Goal: Information Seeking & Learning: Learn about a topic

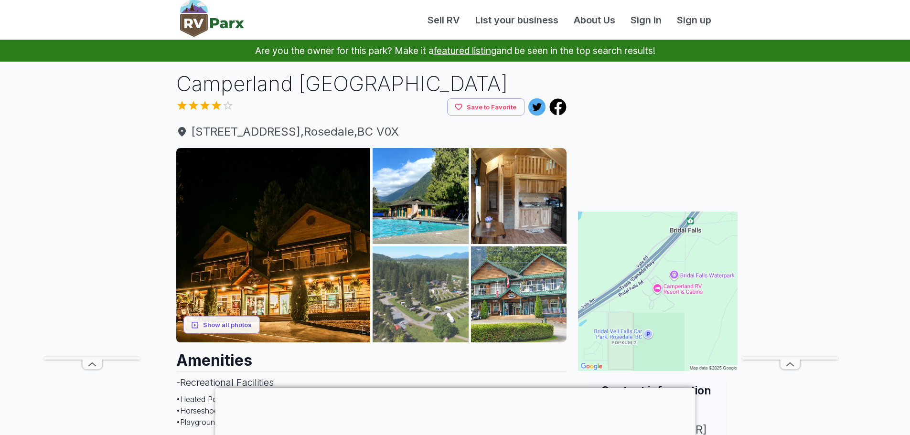
click at [415, 295] on img at bounding box center [420, 294] width 96 height 96
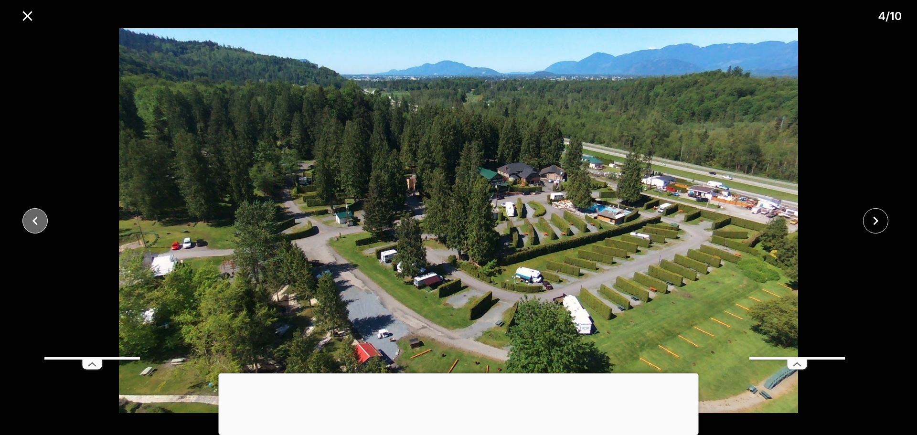
click at [31, 214] on icon "close" at bounding box center [35, 220] width 17 height 17
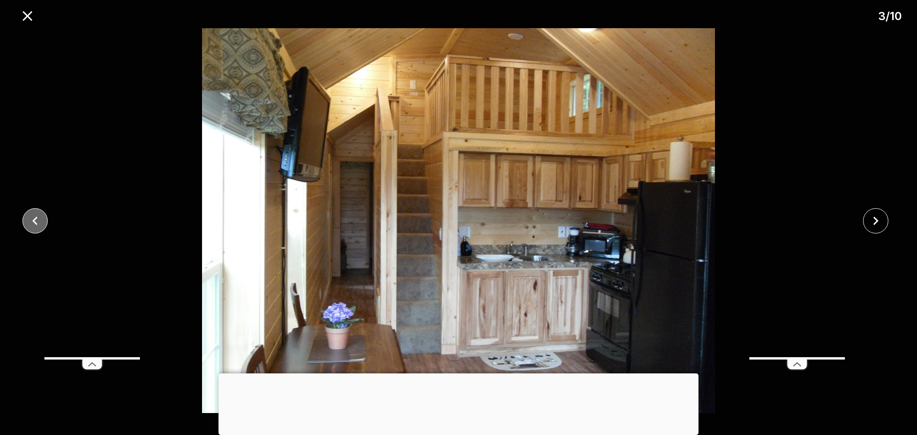
click at [31, 214] on icon "close" at bounding box center [35, 220] width 17 height 17
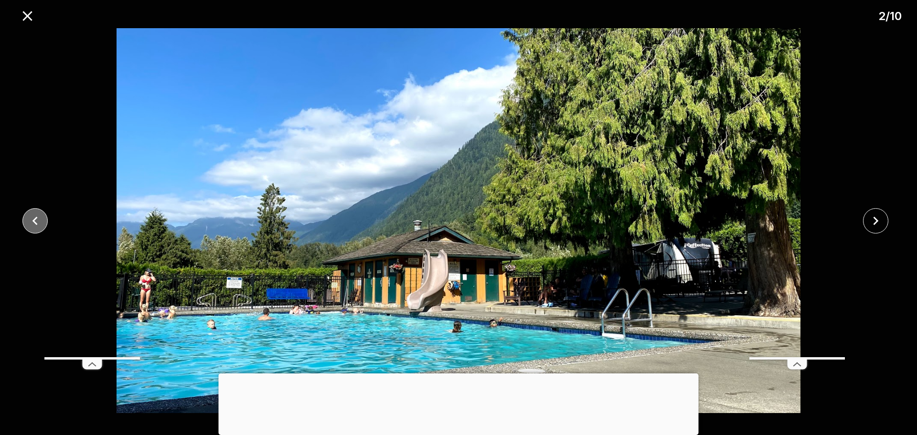
click at [31, 214] on icon "close" at bounding box center [35, 220] width 17 height 17
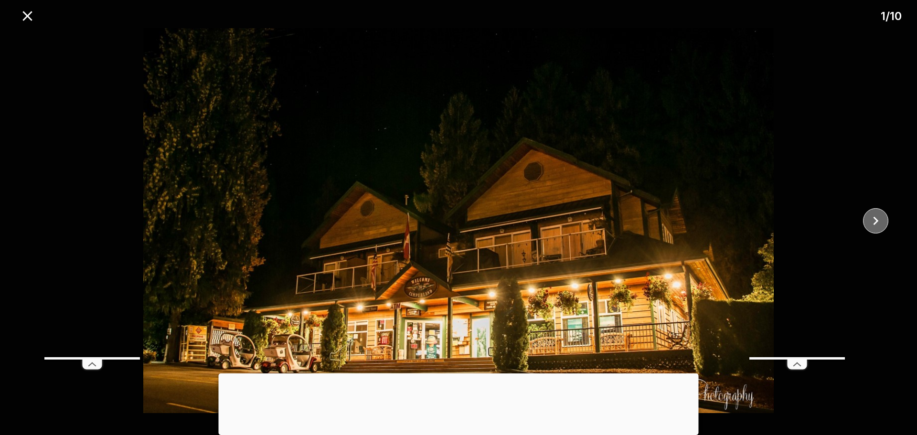
click at [873, 218] on icon "close" at bounding box center [875, 220] width 17 height 17
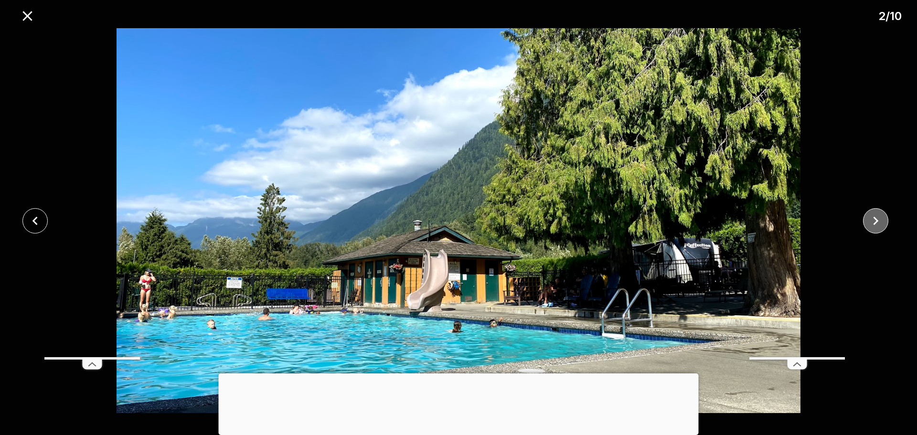
click at [873, 218] on icon "close" at bounding box center [875, 220] width 17 height 17
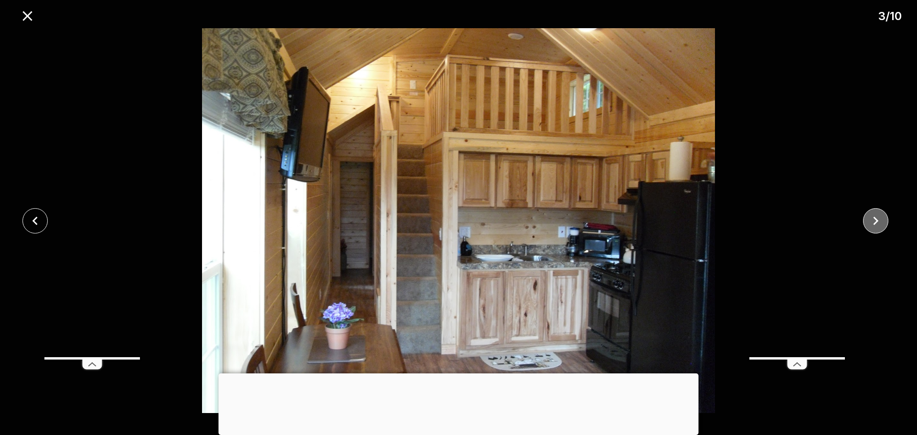
click at [873, 218] on icon "close" at bounding box center [875, 220] width 17 height 17
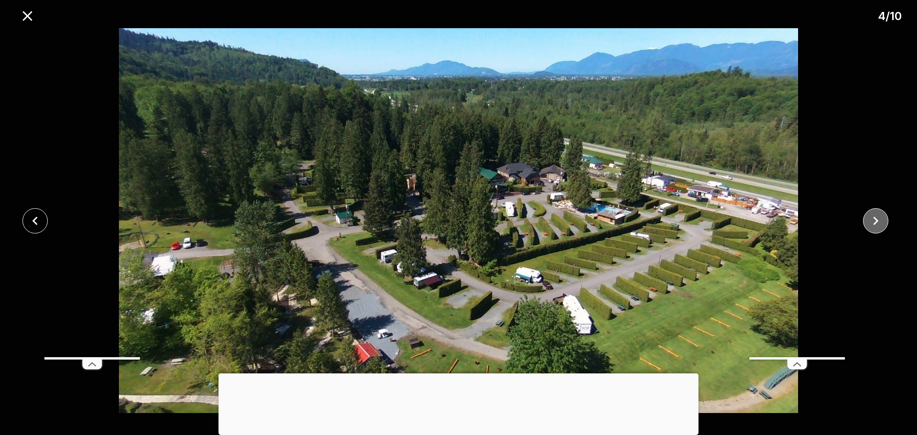
click at [874, 225] on icon "close" at bounding box center [875, 220] width 17 height 17
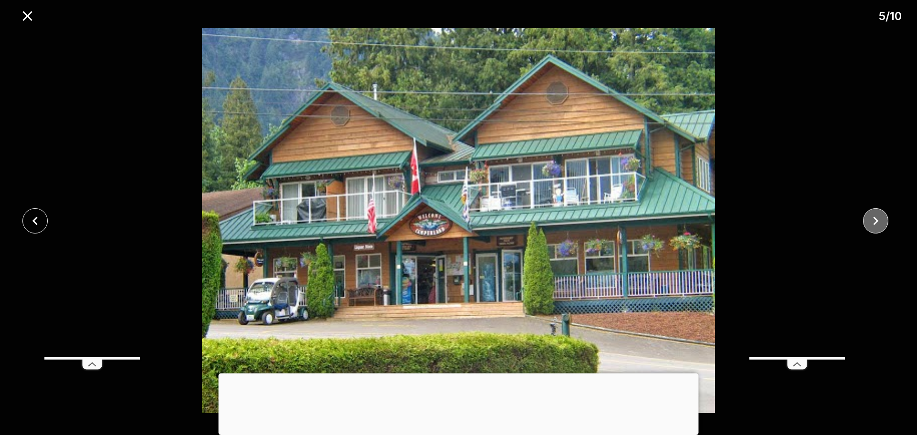
click at [874, 225] on icon "close" at bounding box center [875, 220] width 17 height 17
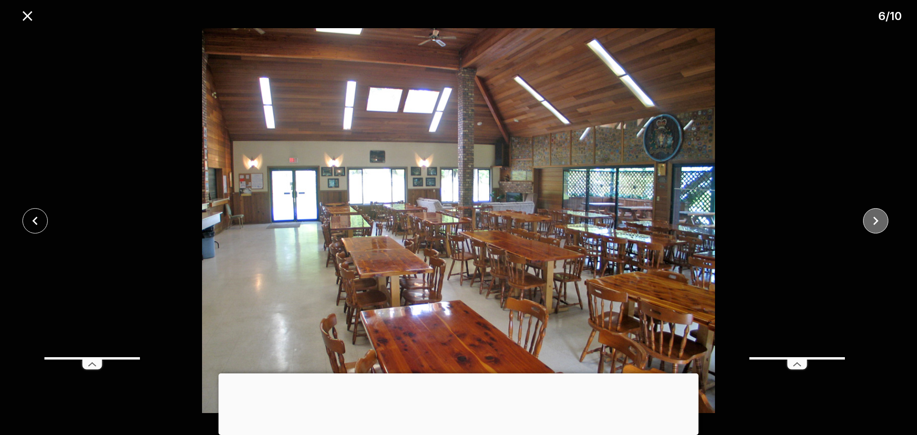
click at [874, 225] on icon "close" at bounding box center [875, 220] width 17 height 17
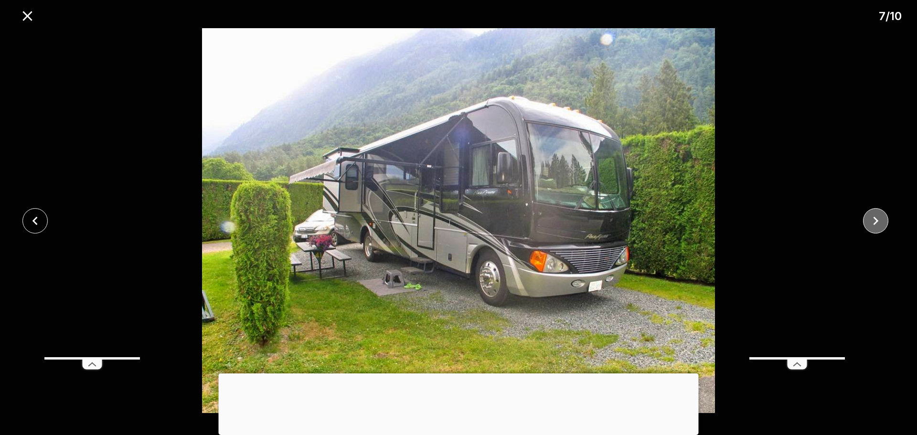
click at [874, 225] on icon "close" at bounding box center [875, 220] width 17 height 17
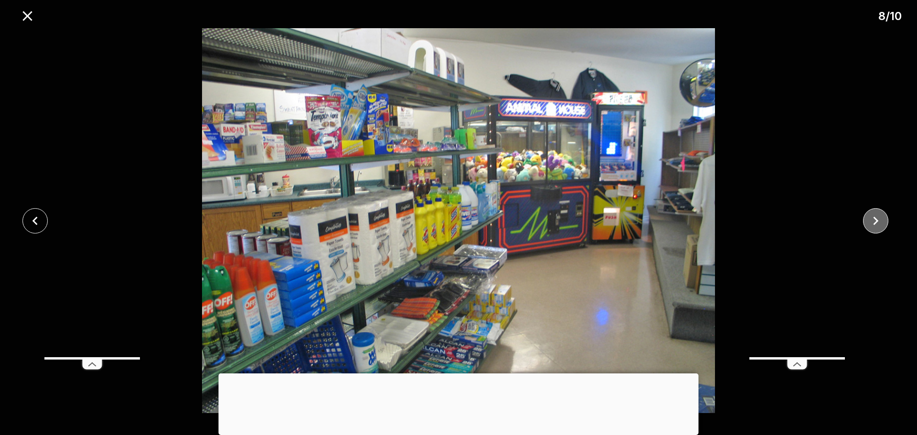
click at [874, 225] on icon "close" at bounding box center [875, 220] width 17 height 17
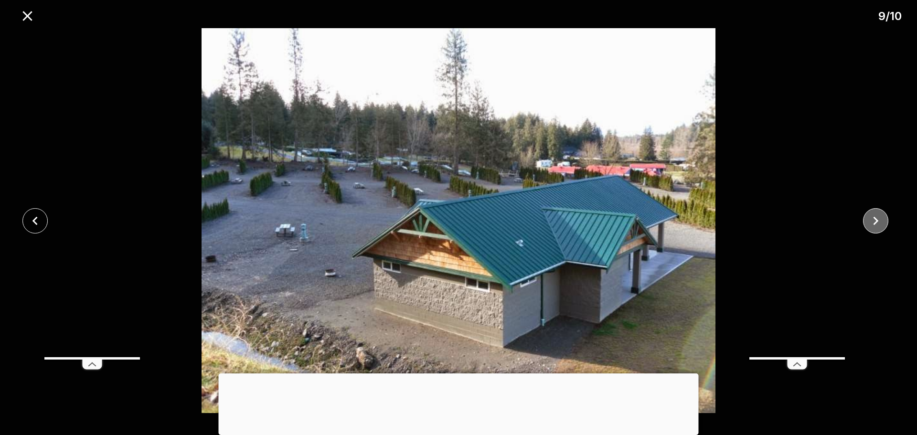
click at [874, 225] on icon "close" at bounding box center [875, 220] width 17 height 17
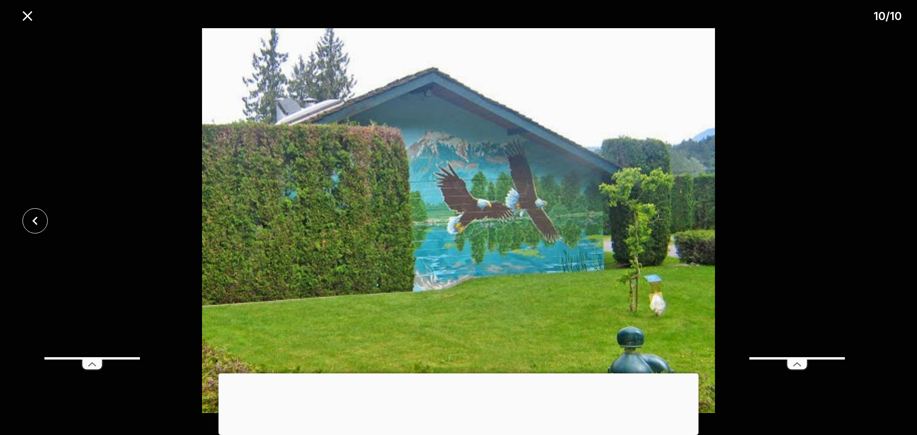
click at [874, 225] on div at bounding box center [458, 220] width 917 height 385
click at [31, 222] on icon "close" at bounding box center [35, 220] width 17 height 17
click at [34, 221] on icon "close" at bounding box center [34, 220] width 5 height 9
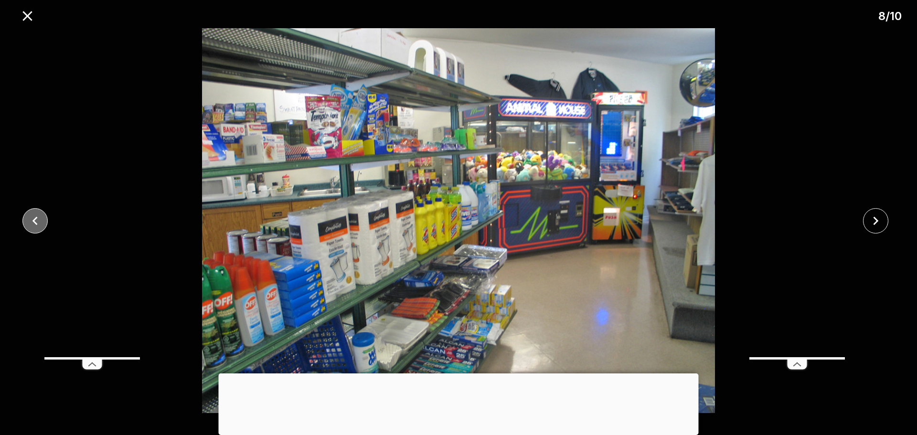
click at [35, 221] on icon "close" at bounding box center [35, 220] width 17 height 17
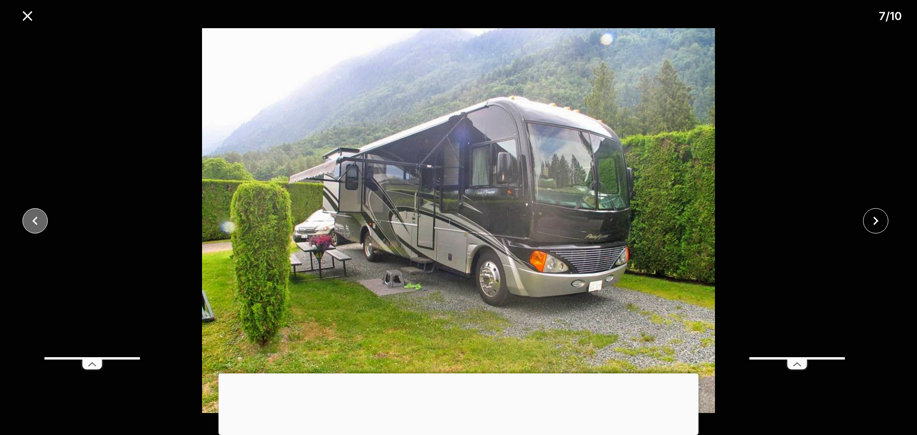
click at [35, 221] on icon "close" at bounding box center [35, 220] width 17 height 17
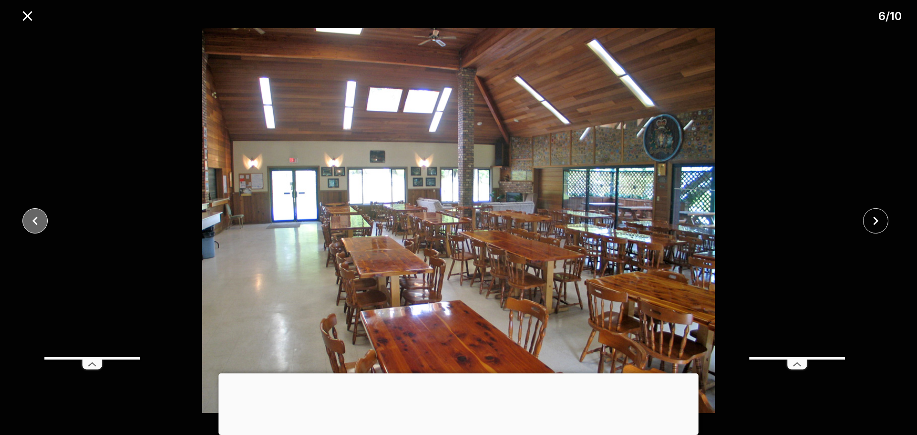
click at [36, 221] on icon "close" at bounding box center [35, 220] width 17 height 17
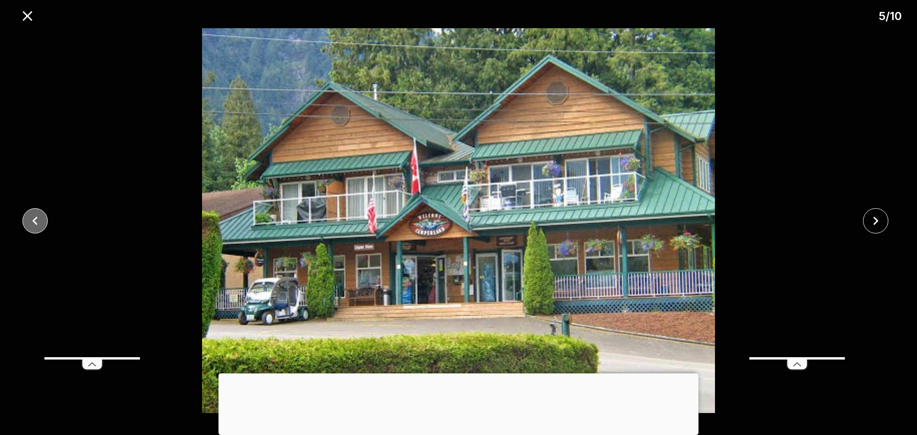
click at [36, 221] on icon "close" at bounding box center [35, 220] width 17 height 17
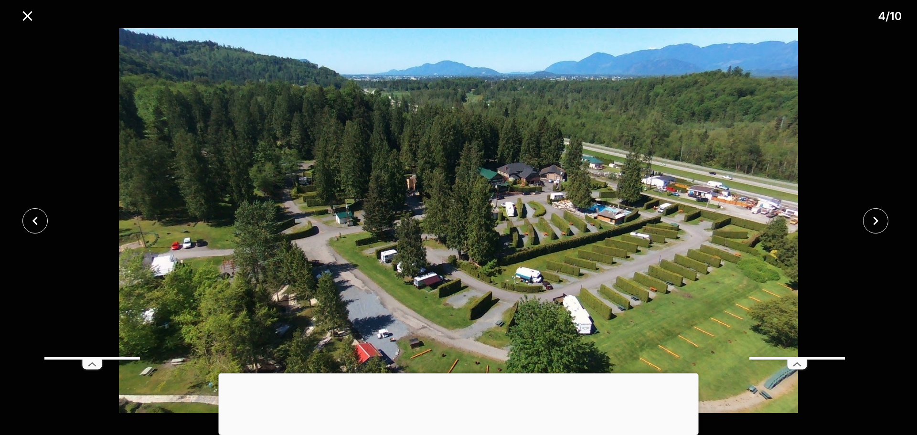
click at [460, 373] on div at bounding box center [459, 373] width 480 height 0
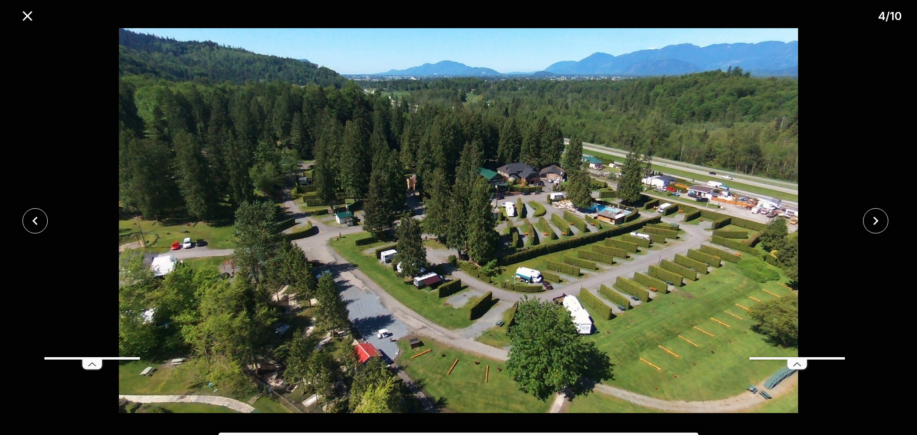
click at [798, 365] on icon at bounding box center [796, 365] width 19 height 10
click at [89, 364] on icon at bounding box center [92, 365] width 19 height 10
